Goal: Task Accomplishment & Management: Manage account settings

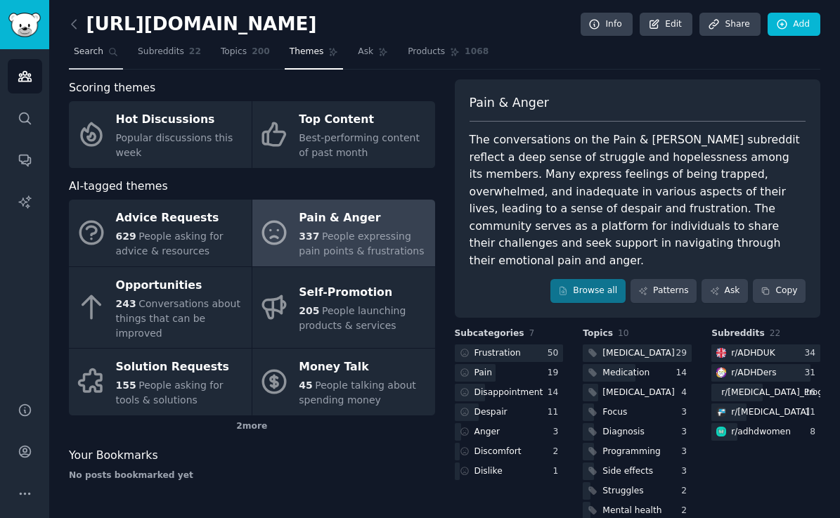
click at [96, 50] on span "Search" at bounding box center [89, 52] width 30 height 13
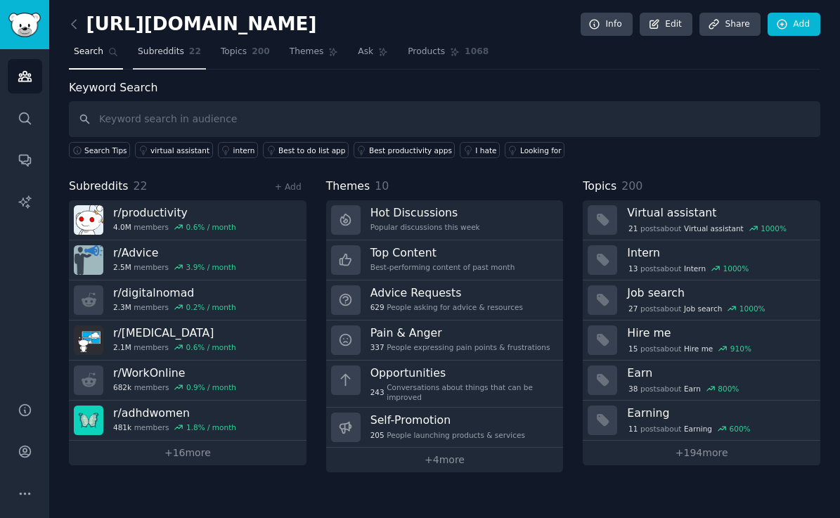
click at [159, 50] on span "Subreddits" at bounding box center [161, 52] width 46 height 13
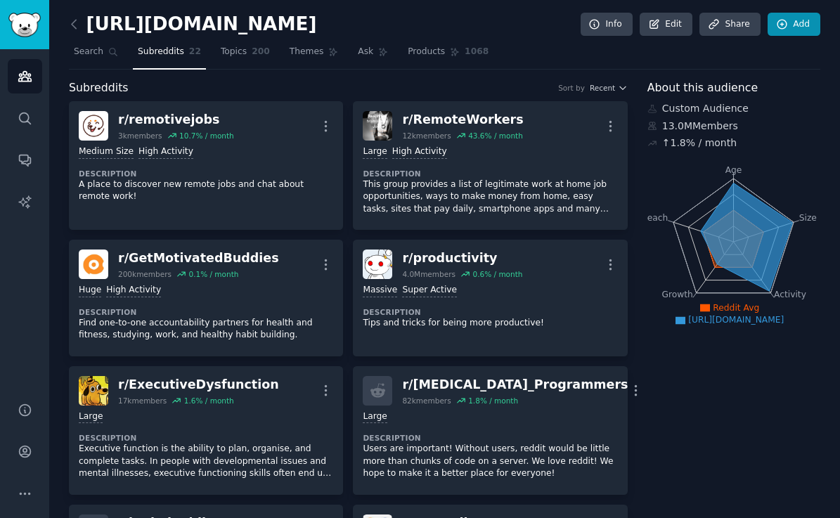
click at [789, 23] on link "Add" at bounding box center [793, 25] width 53 height 24
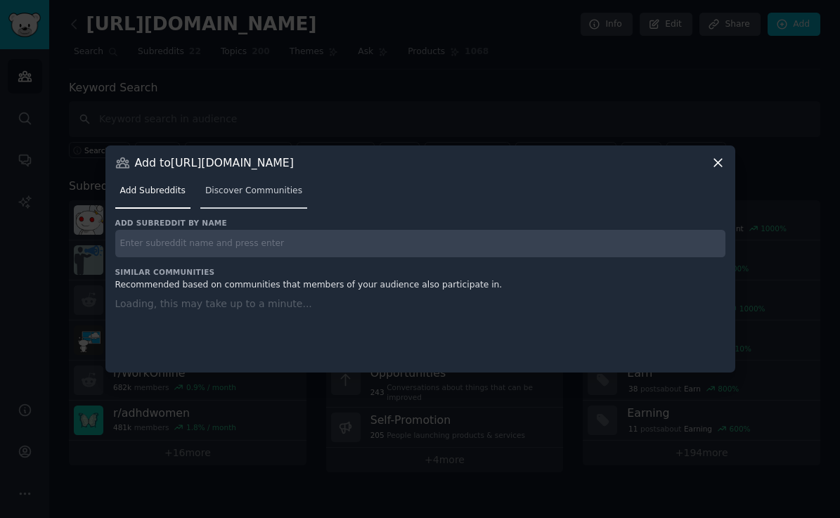
click at [235, 193] on span "Discover Communities" at bounding box center [253, 191] width 97 height 13
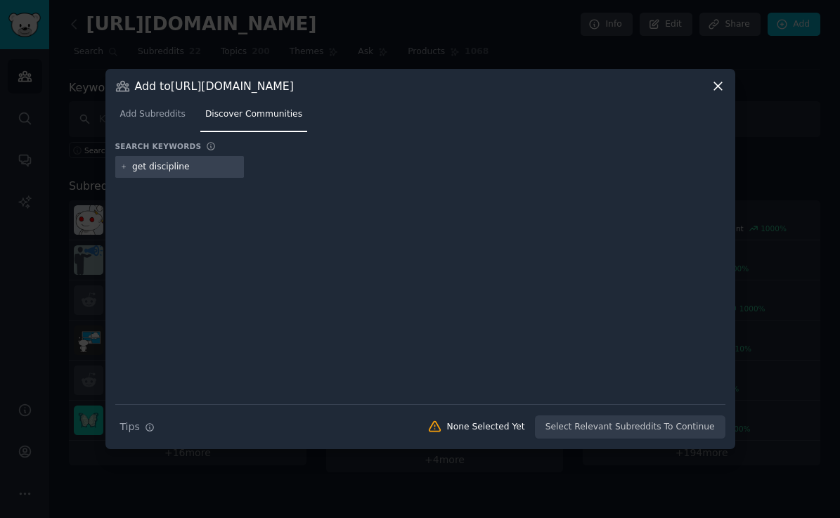
type input "get disciplined"
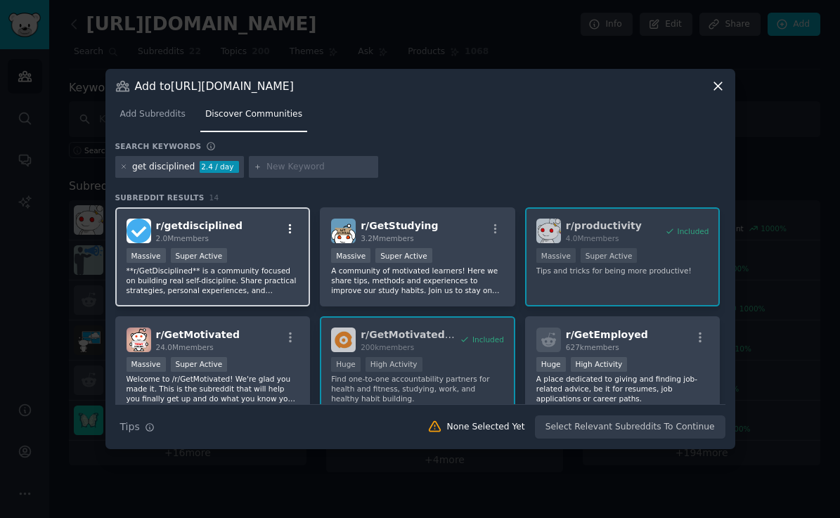
click at [290, 226] on icon "button" at bounding box center [290, 229] width 3 height 10
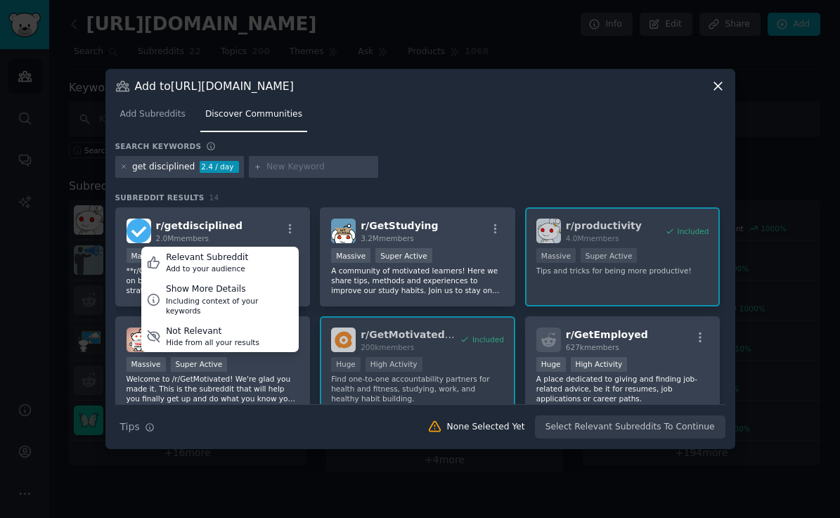
click at [320, 197] on h3 "Subreddit Results 14" at bounding box center [420, 198] width 610 height 10
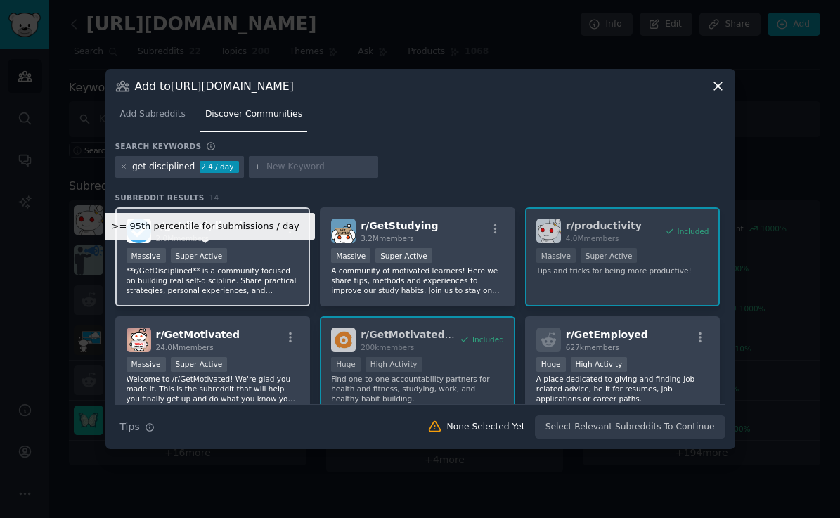
click at [223, 249] on div "Super Active" at bounding box center [199, 255] width 57 height 15
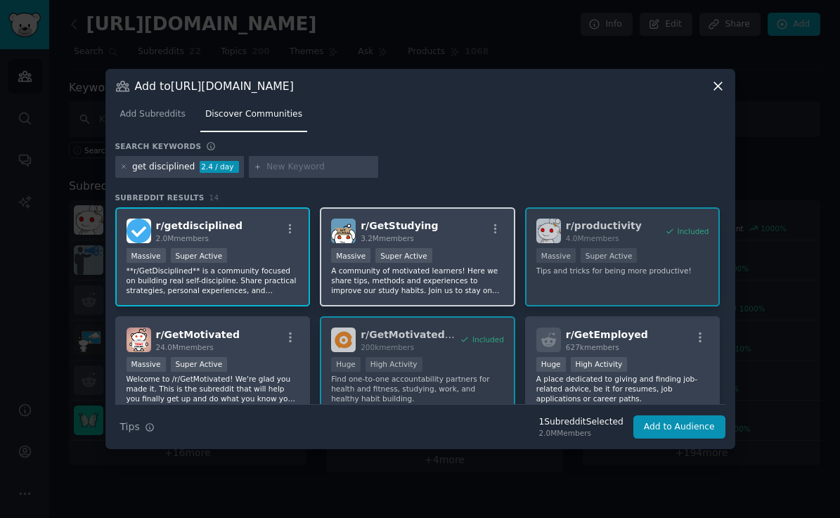
click at [394, 282] on p "A community of motivated learners! Here we share tips, methods and experiences …" at bounding box center [417, 281] width 173 height 30
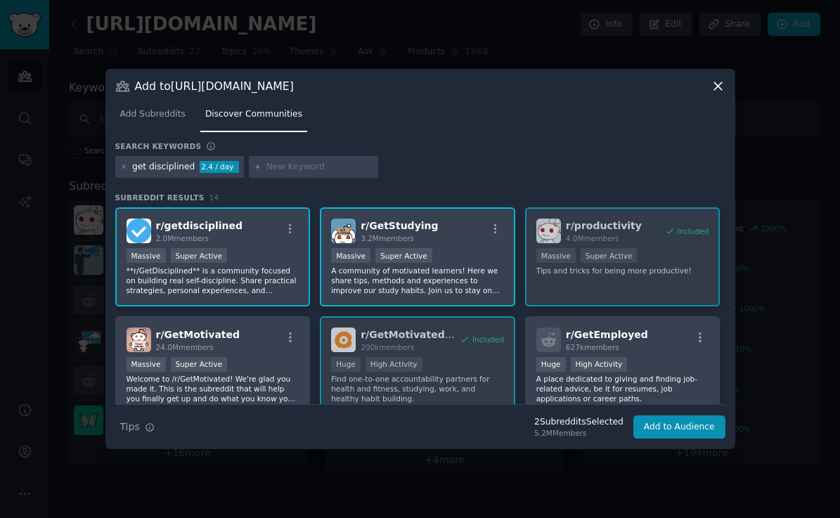
scroll to position [79, 0]
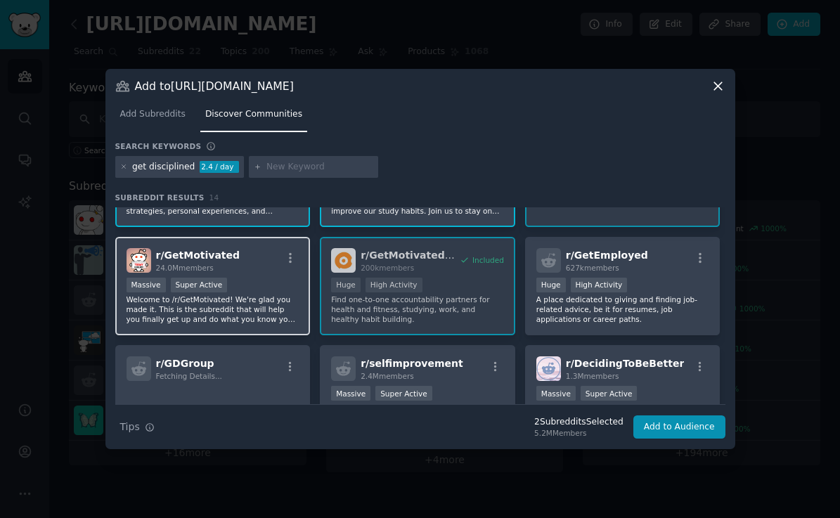
click at [256, 308] on p "Welcome to /r/GetMotivated! We're glad you made it. This is the subreddit that …" at bounding box center [212, 309] width 173 height 30
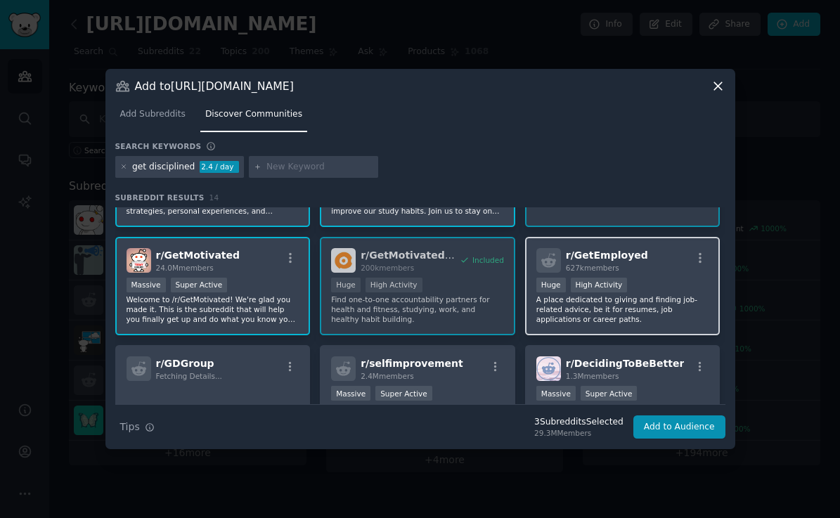
scroll to position [168, 0]
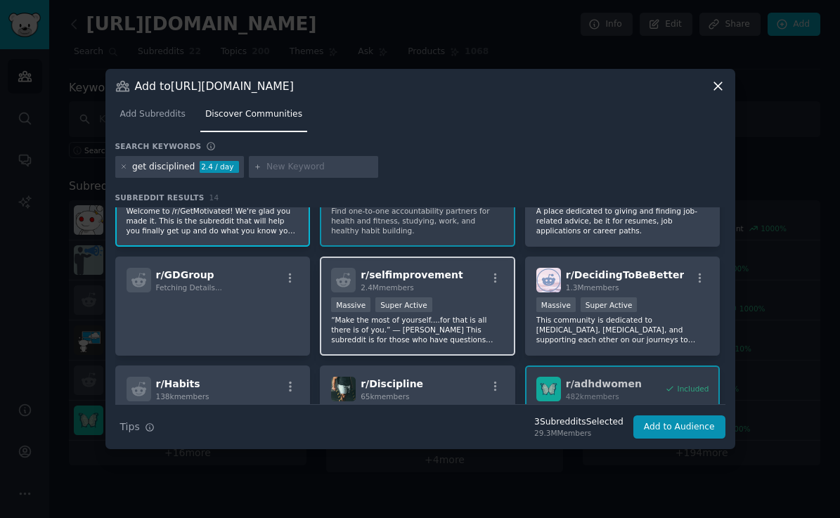
click at [468, 335] on p "“Make the most of yourself....for that is all there is of you.” ― Ralph Waldo E…" at bounding box center [417, 330] width 173 height 30
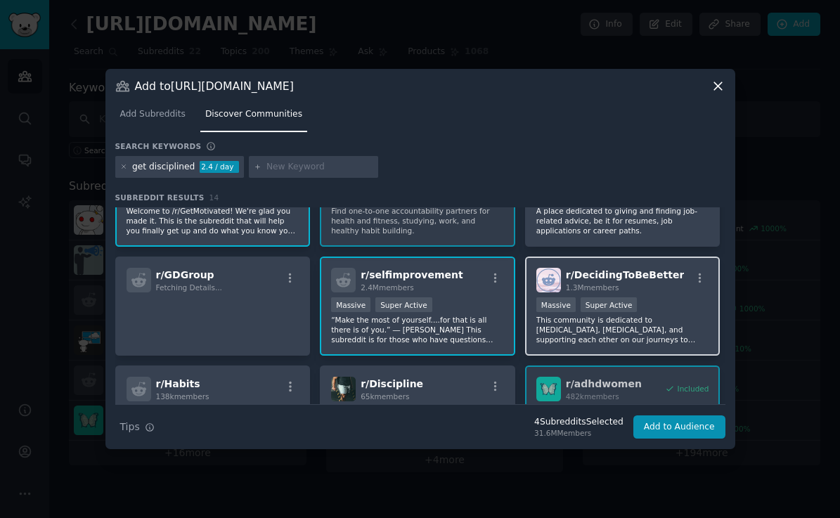
click at [664, 324] on p "This community is dedicated to self-improvement, personal growth, and supportin…" at bounding box center [622, 330] width 173 height 30
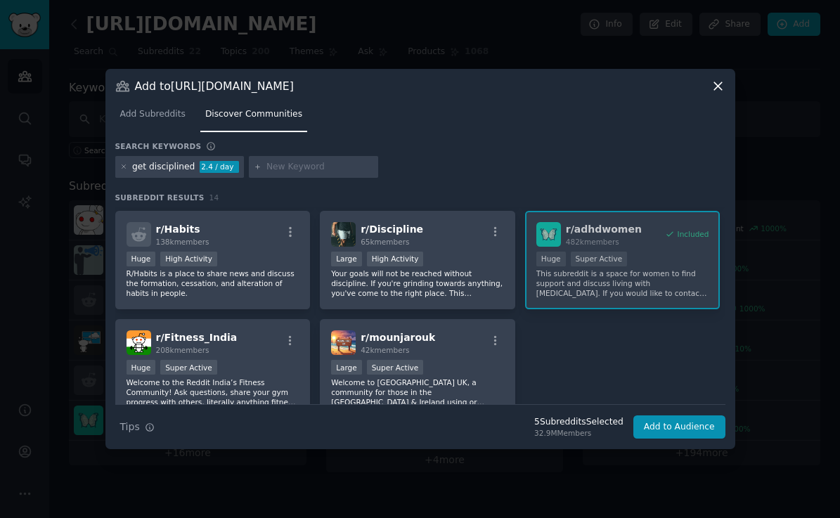
scroll to position [323, 0]
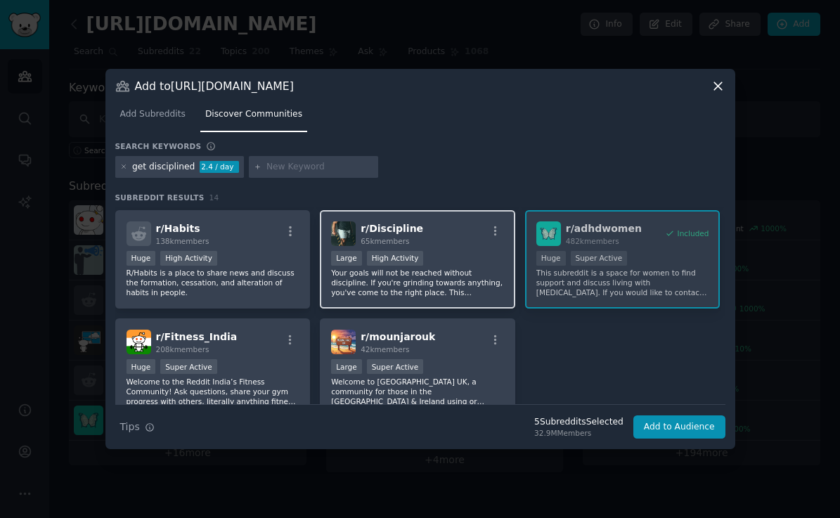
click at [450, 273] on p "Your goals will not be reached without discipline. If you're grinding towards a…" at bounding box center [417, 283] width 173 height 30
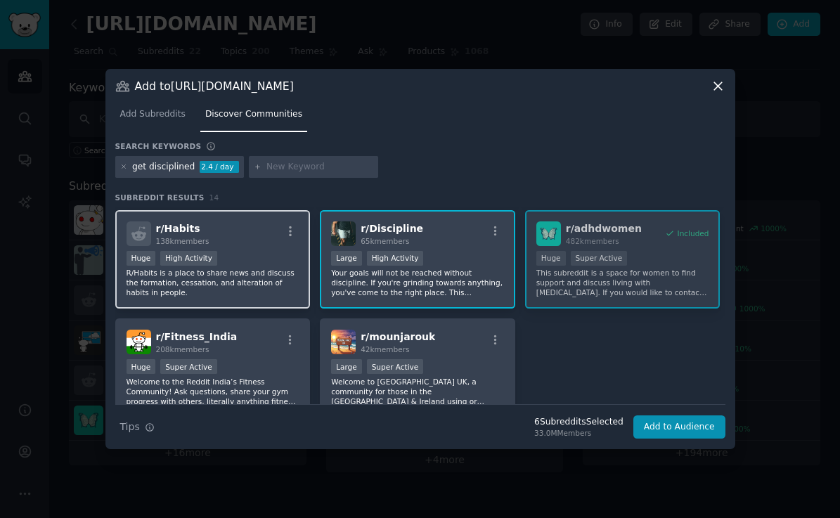
click at [262, 292] on p "R/Habits is a place to share news and discuss the formation, cessation, and alt…" at bounding box center [212, 283] width 173 height 30
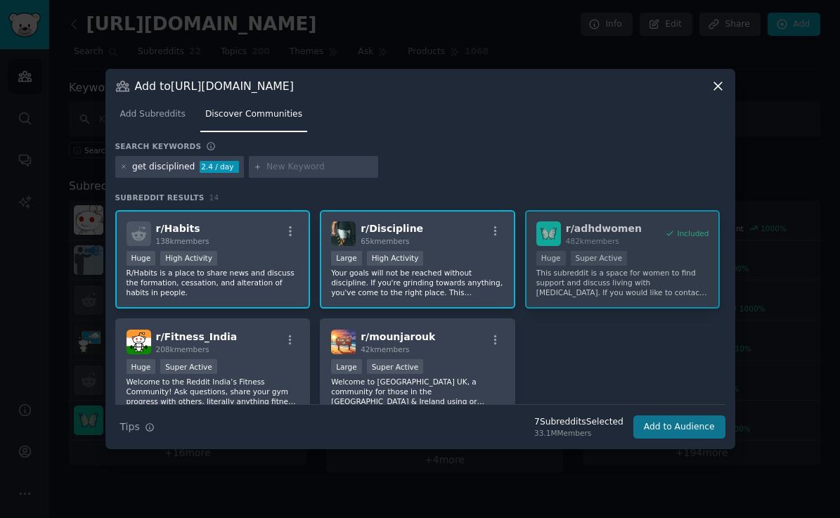
click at [698, 434] on button "Add to Audience" at bounding box center [679, 427] width 92 height 24
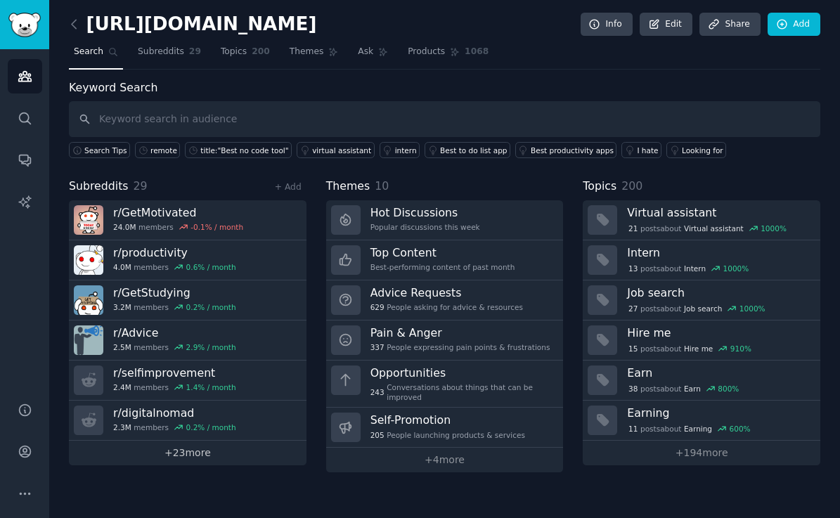
click at [183, 454] on link "+ 23 more" at bounding box center [187, 453] width 237 height 25
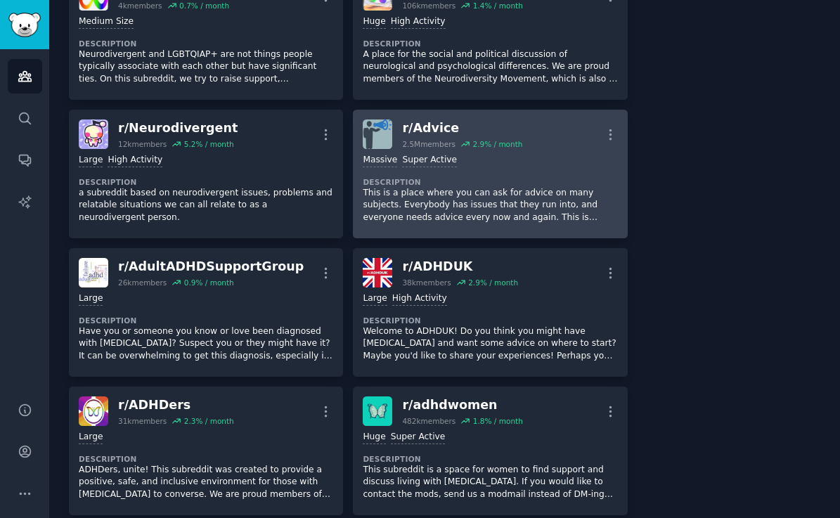
scroll to position [1116, 0]
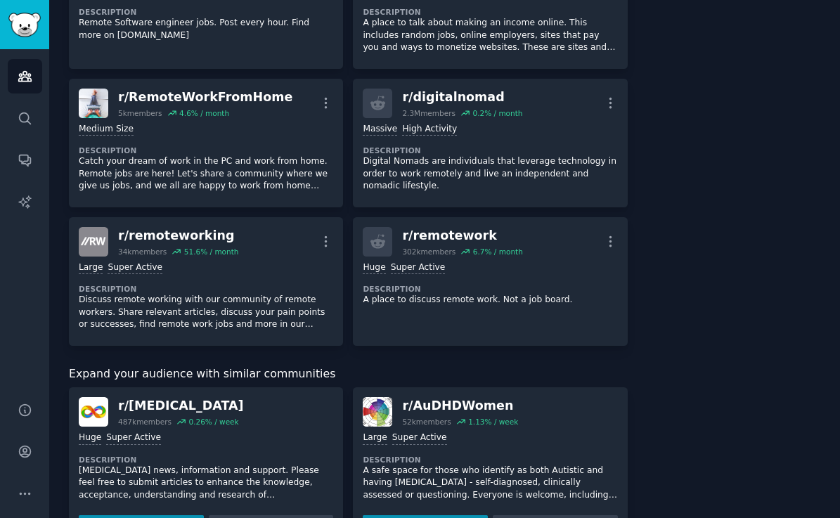
scroll to position [1257, 0]
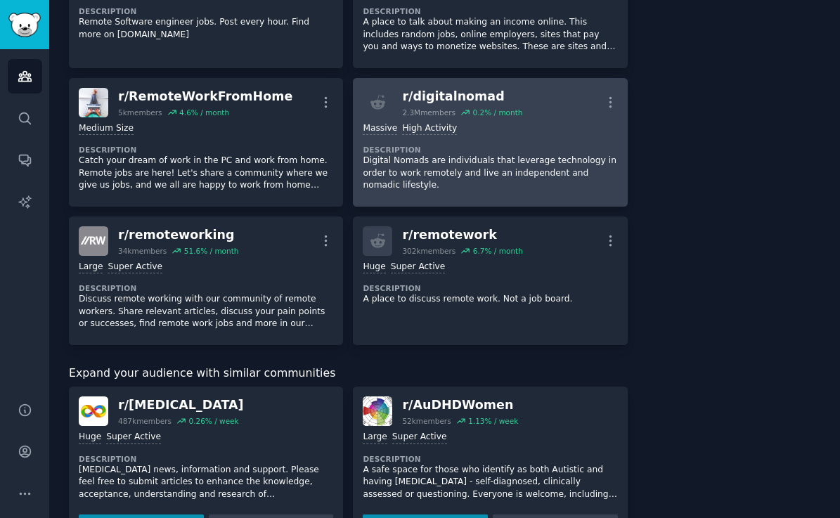
click at [460, 88] on div "r/ digitalnomad" at bounding box center [462, 97] width 120 height 18
click at [482, 88] on div "r/ digitalnomad" at bounding box center [462, 97] width 120 height 18
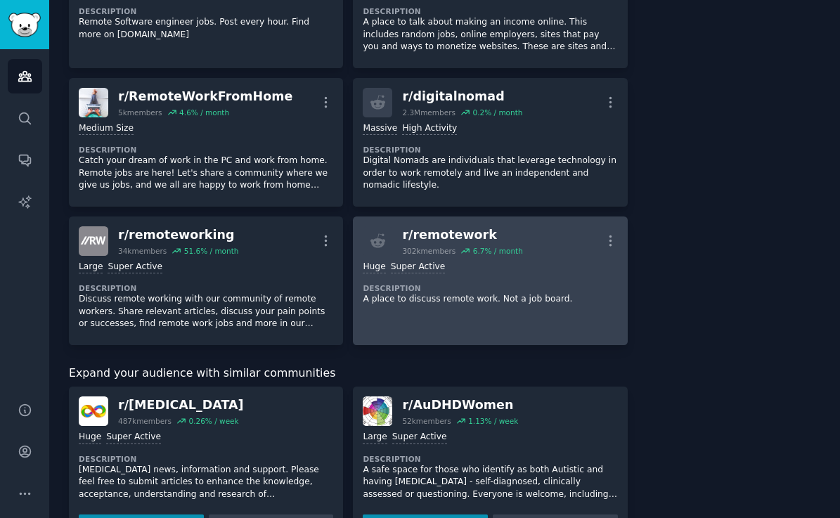
click at [460, 226] on div "r/ remotework" at bounding box center [462, 235] width 120 height 18
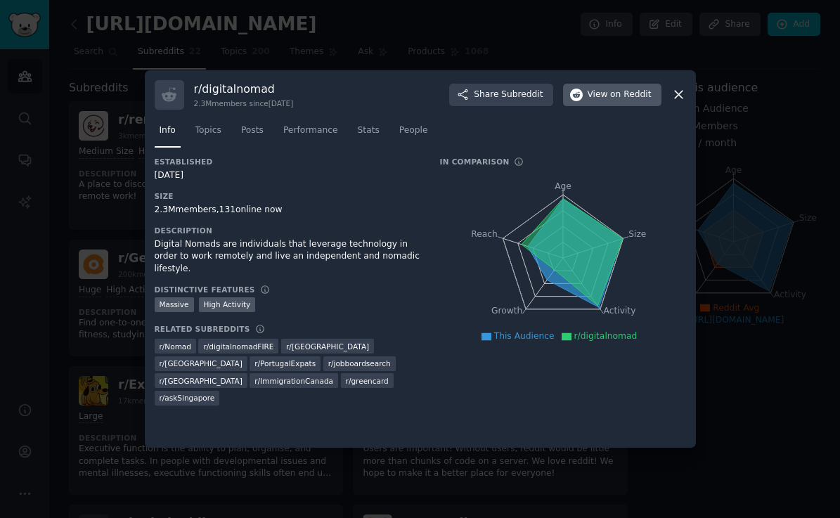
click at [605, 93] on span "View on Reddit" at bounding box center [619, 95] width 64 height 13
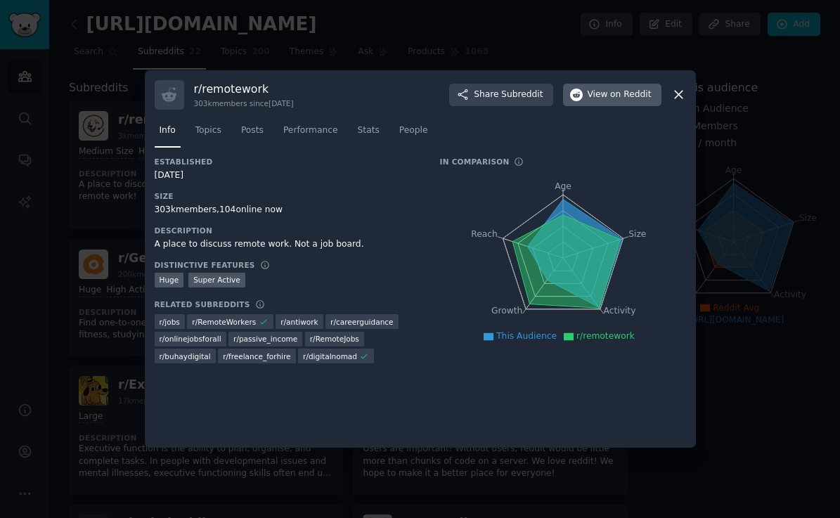
click at [608, 93] on span "View on Reddit" at bounding box center [619, 95] width 64 height 13
click at [202, 127] on span "Topics" at bounding box center [208, 130] width 26 height 13
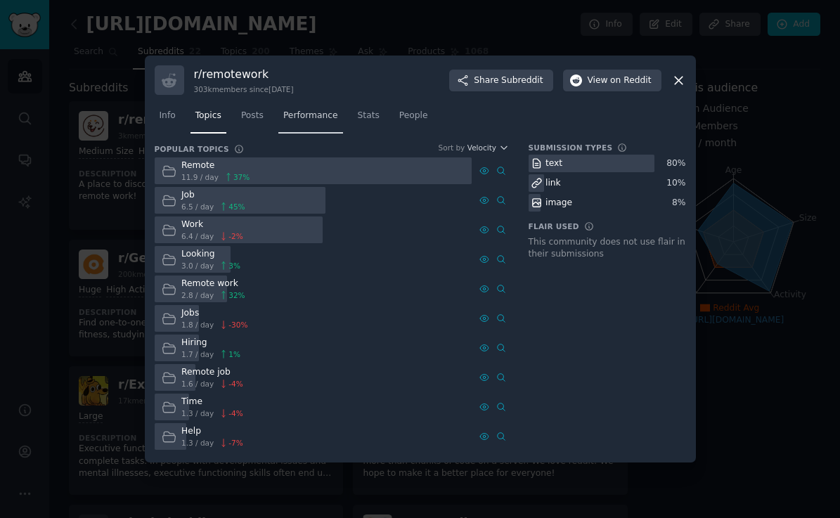
click at [318, 117] on span "Performance" at bounding box center [310, 116] width 55 height 13
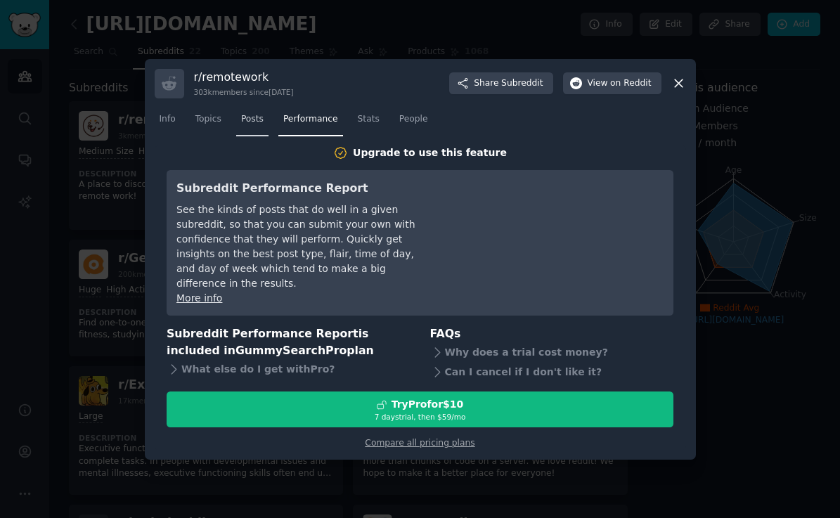
click at [261, 126] on span "Posts" at bounding box center [252, 119] width 22 height 13
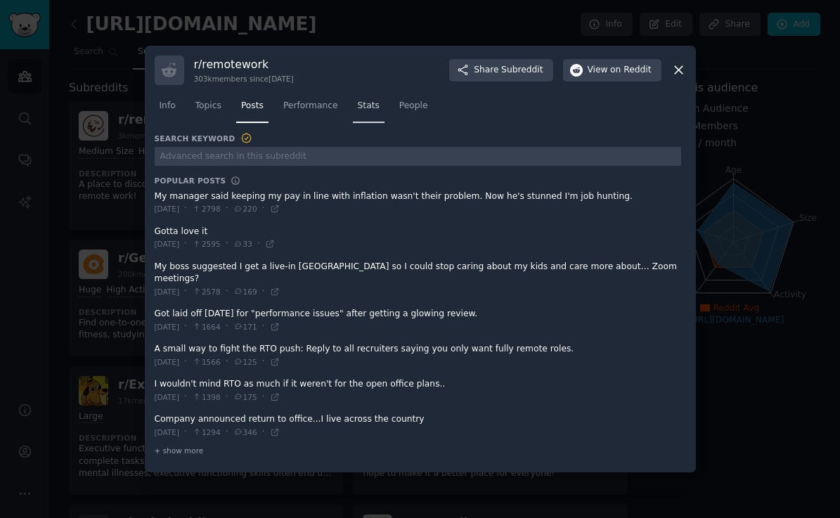
click at [374, 112] on span "Stats" at bounding box center [369, 106] width 22 height 13
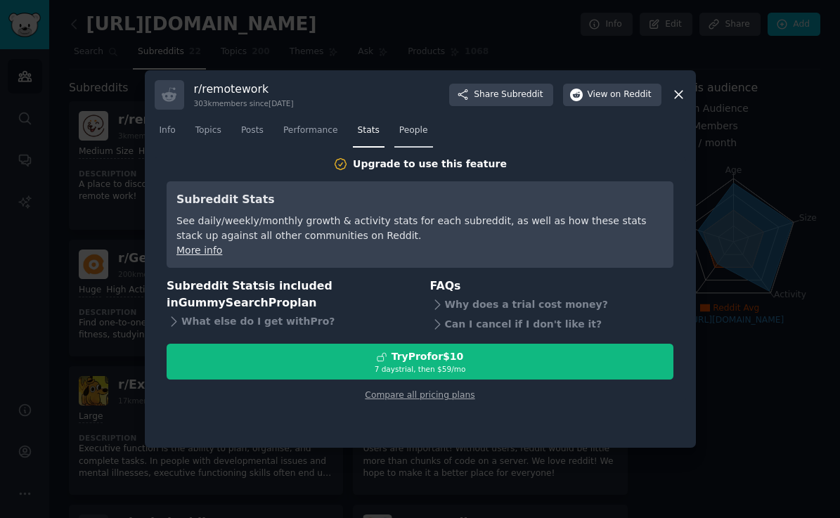
click at [420, 136] on span "People" at bounding box center [413, 130] width 29 height 13
